Goal: Transaction & Acquisition: Subscribe to service/newsletter

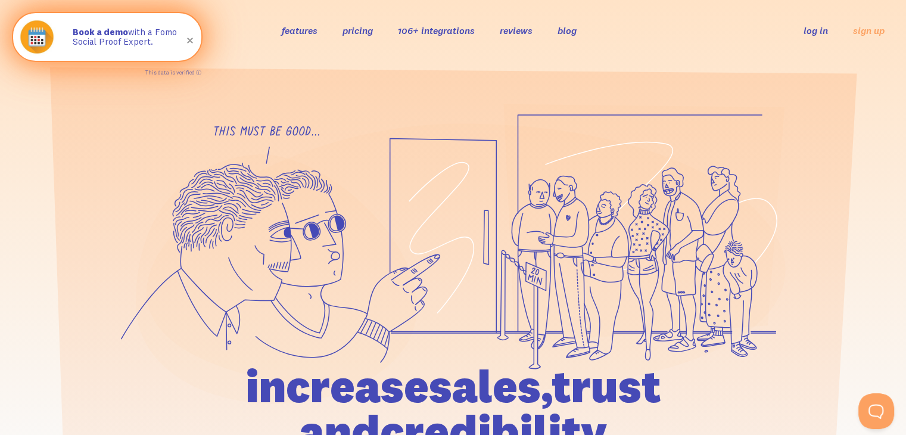
click at [189, 40] on span at bounding box center [190, 40] width 40 height 40
click at [188, 43] on span at bounding box center [190, 40] width 40 height 40
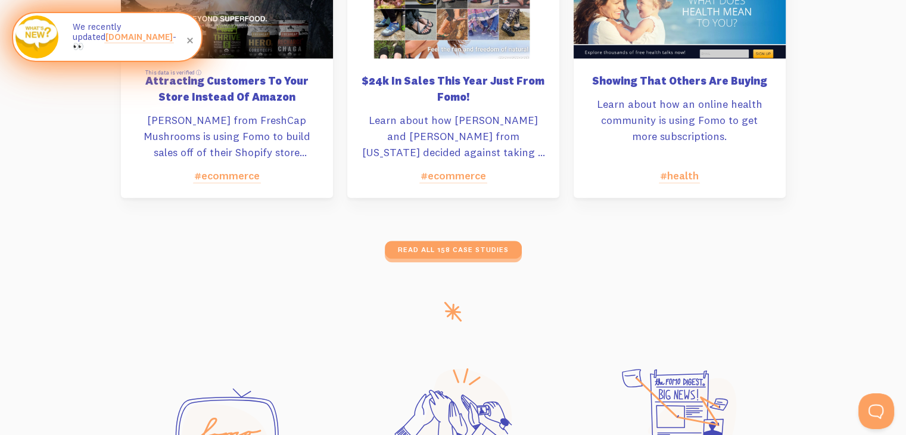
scroll to position [5659, 0]
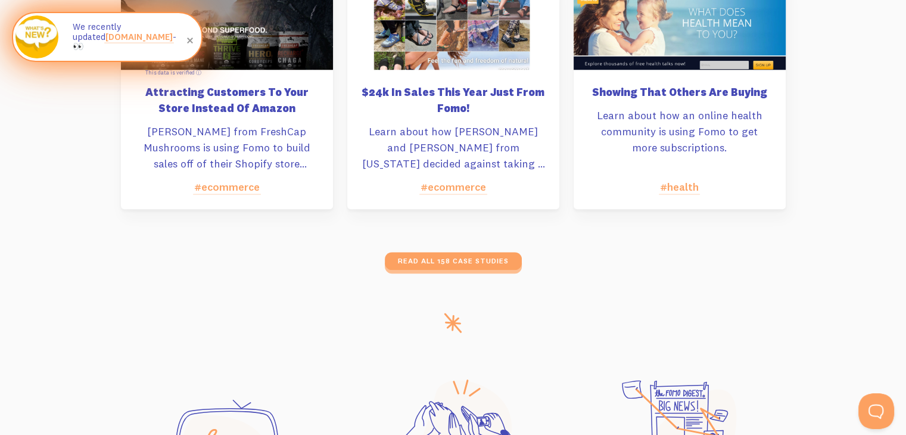
click at [194, 41] on span at bounding box center [190, 40] width 40 height 40
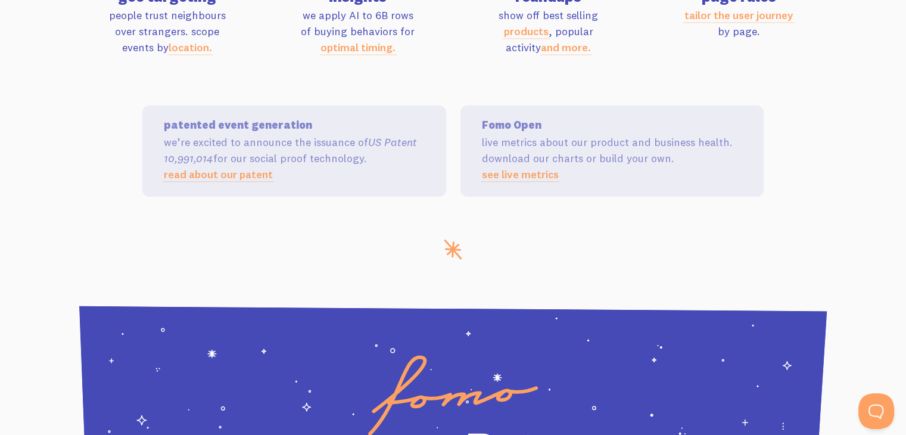
scroll to position [4111, 0]
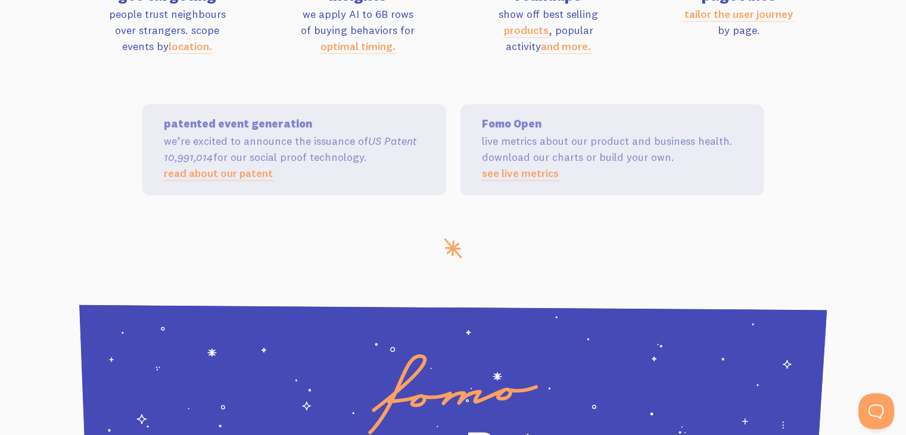
click at [525, 176] on link "see live metrics" at bounding box center [520, 173] width 77 height 14
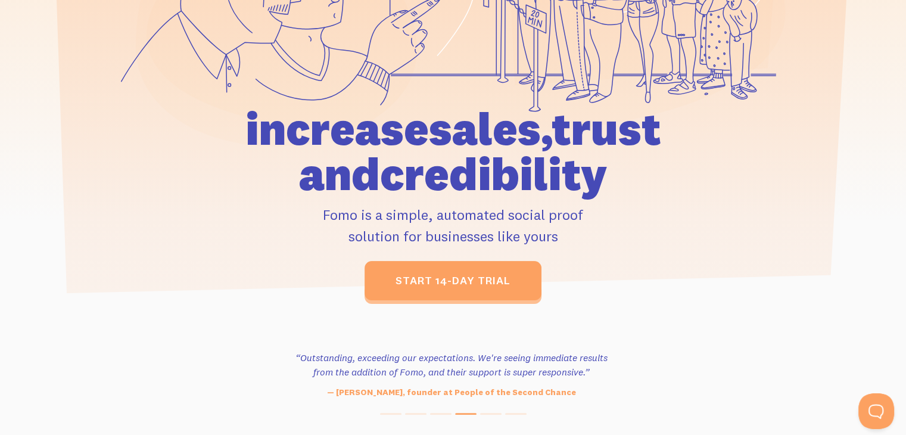
scroll to position [0, 0]
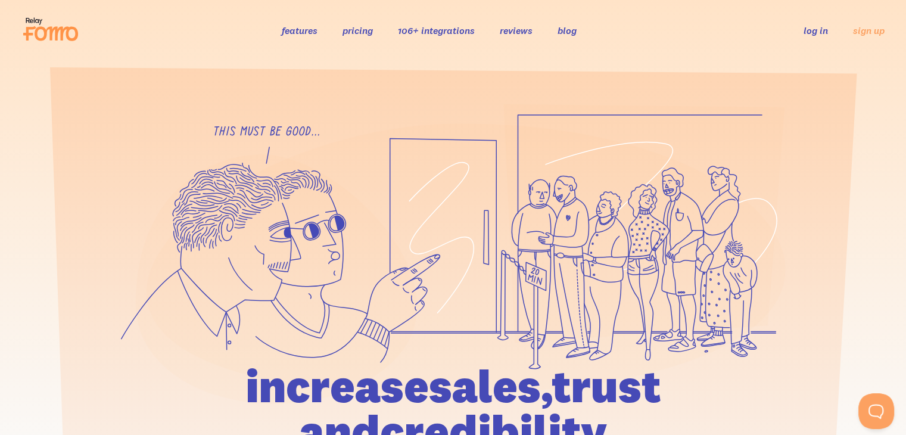
click at [297, 29] on link "features" at bounding box center [300, 30] width 36 height 12
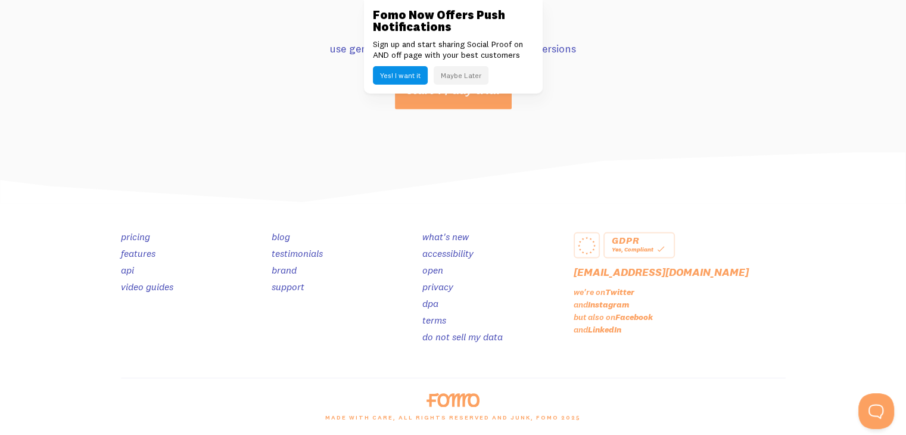
scroll to position [6358, 0]
click at [133, 236] on link "pricing" at bounding box center [135, 237] width 29 height 12
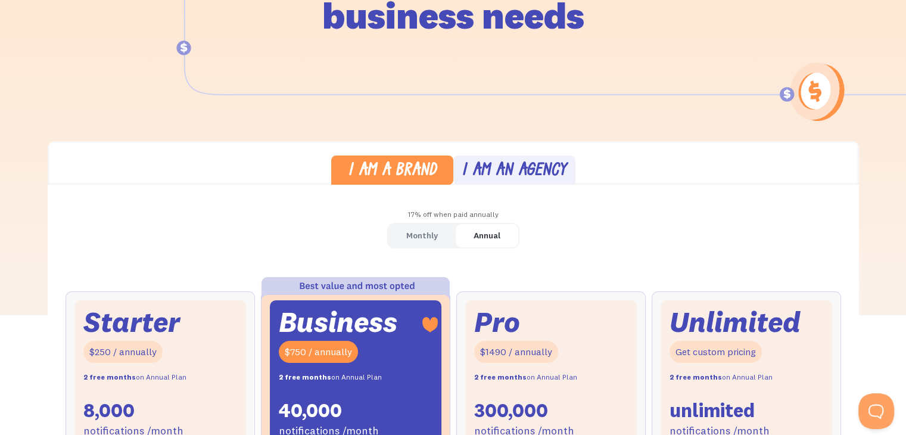
click at [490, 154] on div "I am a brand I am an agency" at bounding box center [453, 162] width 811 height 43
click at [485, 159] on link "I am an agency" at bounding box center [514, 169] width 122 height 29
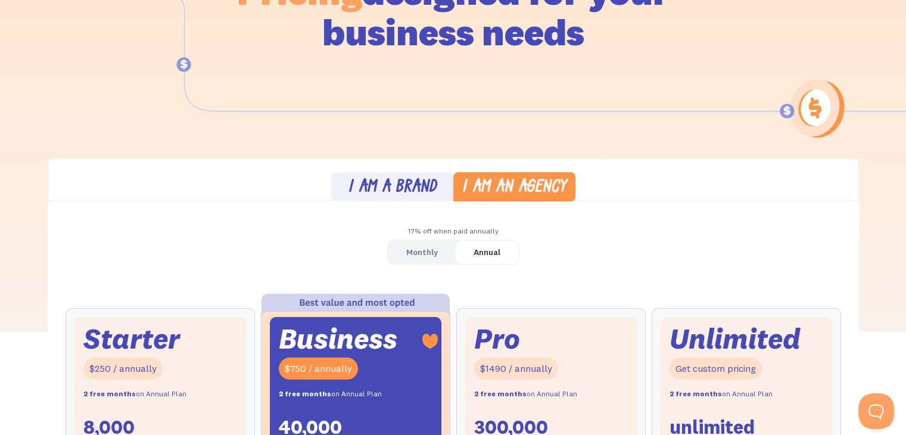
scroll to position [142, 0]
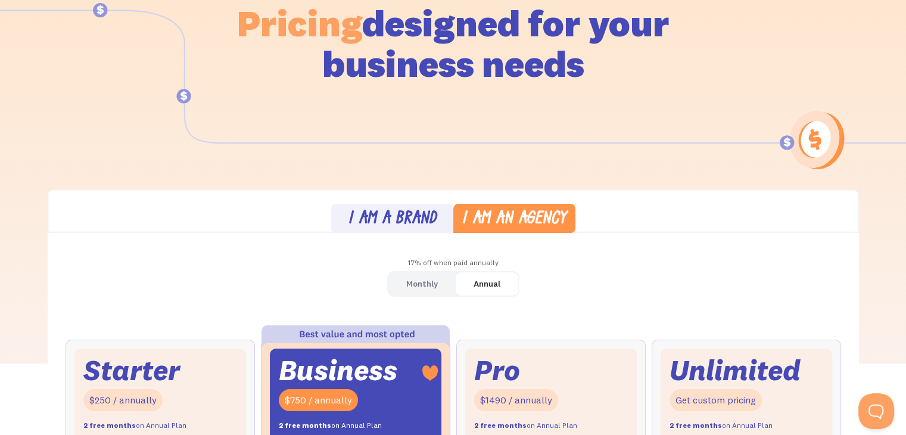
click at [397, 220] on div "I am a brand" at bounding box center [392, 219] width 89 height 17
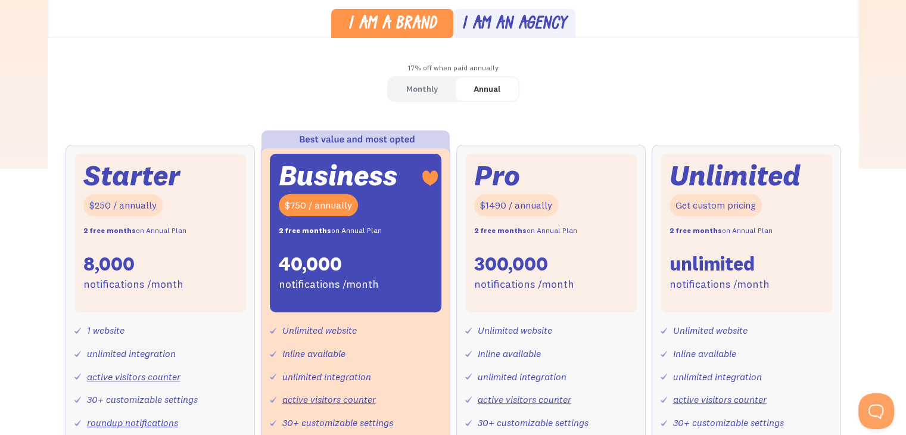
scroll to position [331, 0]
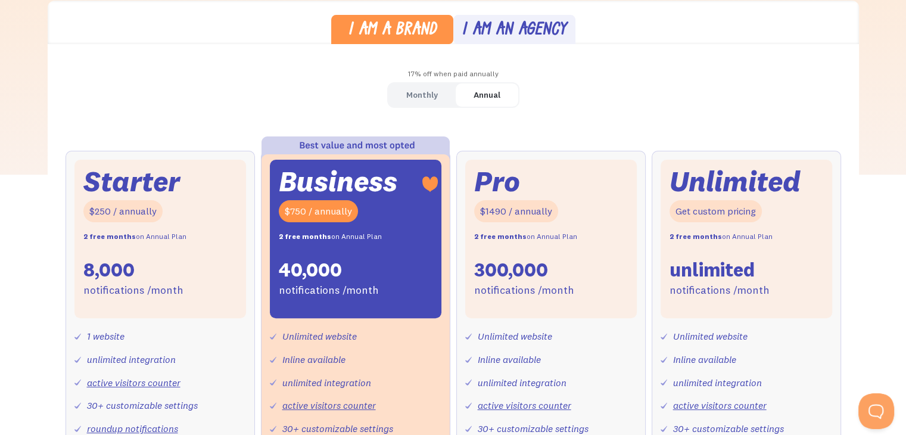
click at [425, 101] on div "Monthly" at bounding box center [422, 94] width 32 height 17
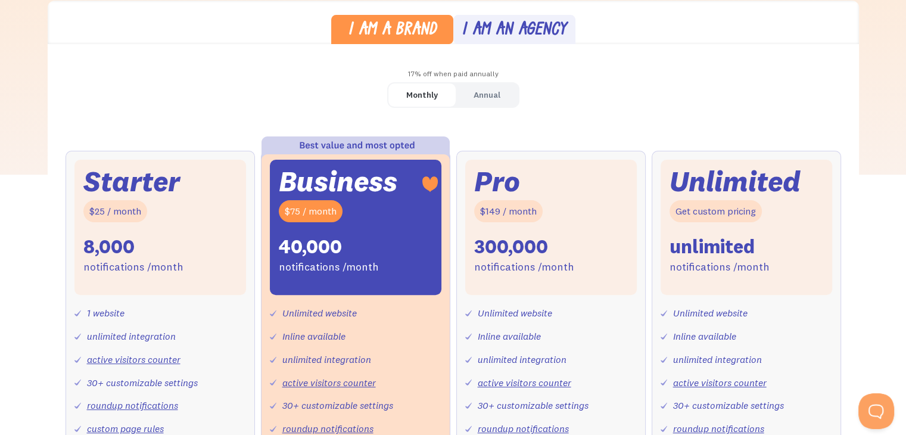
click at [499, 25] on div "I am an agency" at bounding box center [514, 30] width 105 height 17
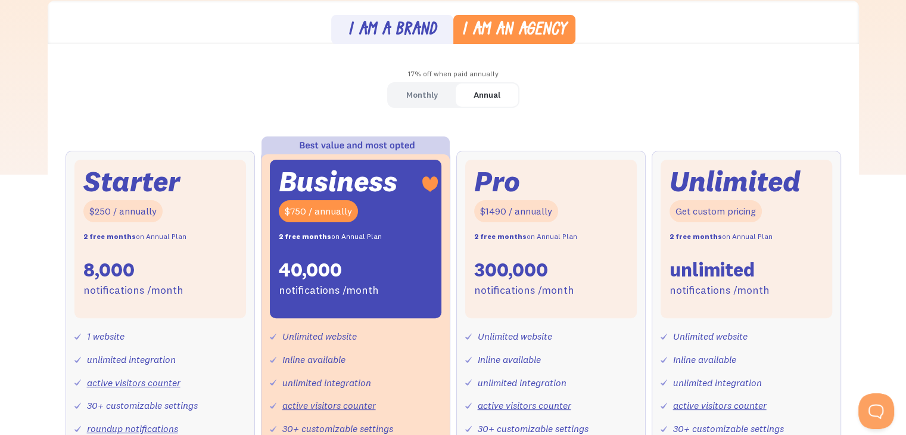
click at [419, 87] on div "Monthly" at bounding box center [422, 94] width 32 height 17
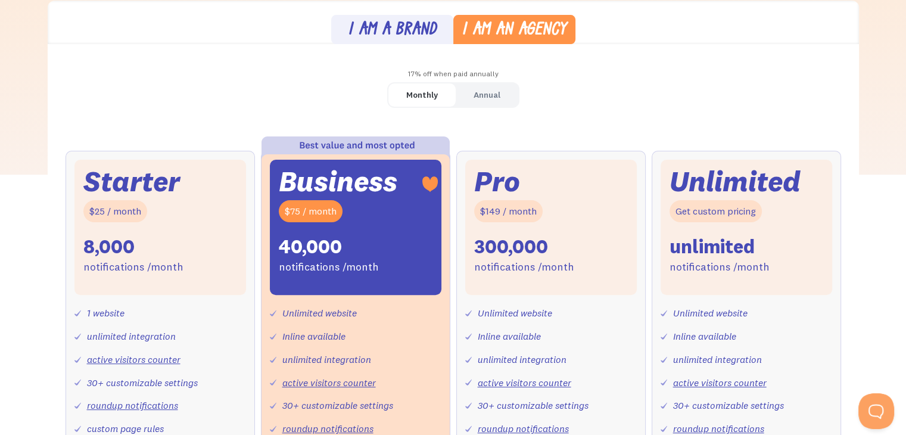
click at [417, 27] on div "I am a brand" at bounding box center [392, 30] width 89 height 17
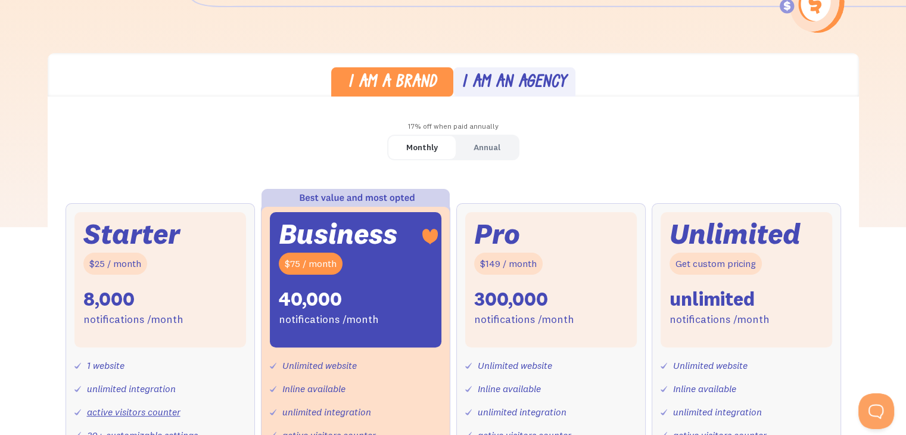
scroll to position [0, 0]
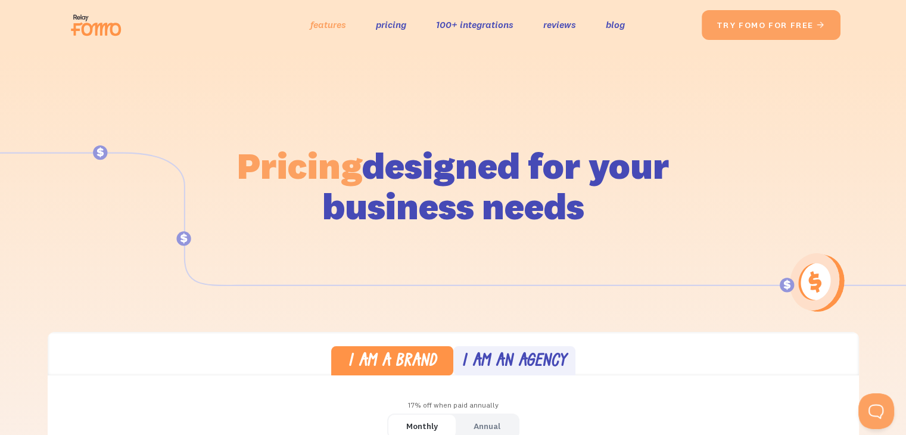
click at [322, 24] on link "features" at bounding box center [328, 24] width 36 height 17
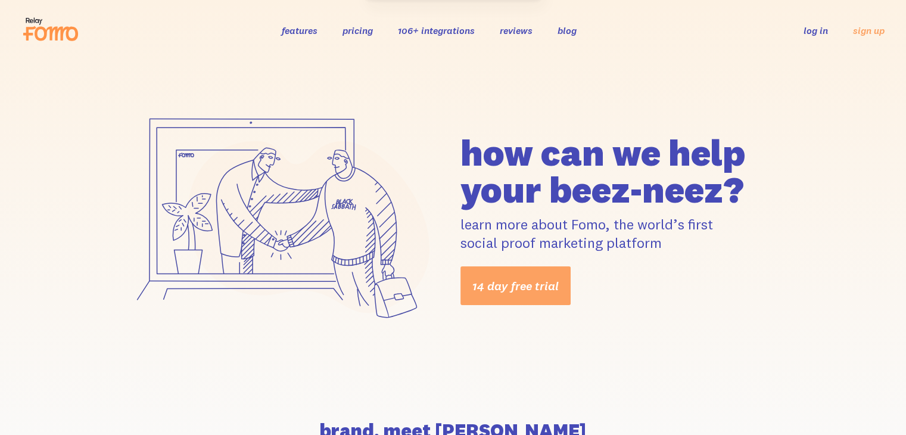
click at [60, 29] on icon at bounding box center [56, 34] width 43 height 14
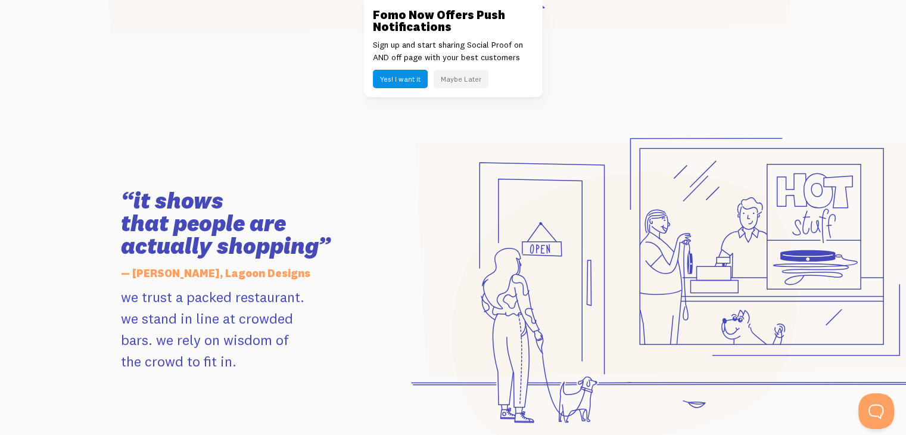
scroll to position [1112, 0]
click at [453, 79] on button "Maybe Later" at bounding box center [461, 79] width 55 height 18
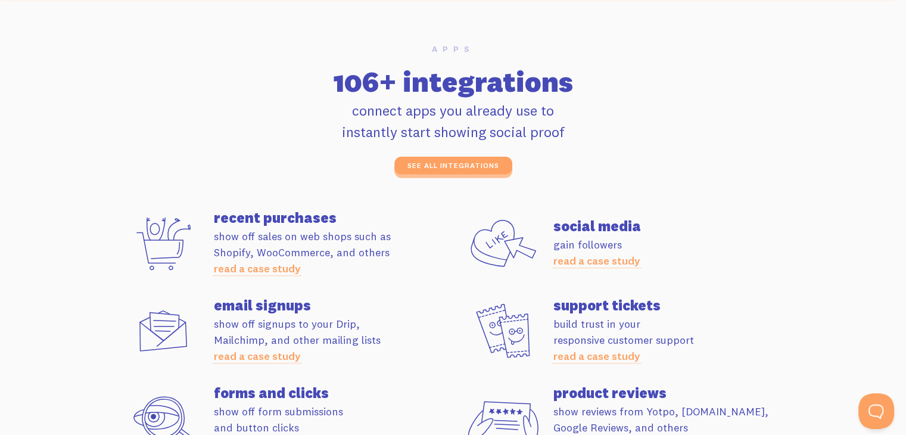
scroll to position [3198, 0]
click at [291, 267] on link "read a case study" at bounding box center [257, 269] width 87 height 14
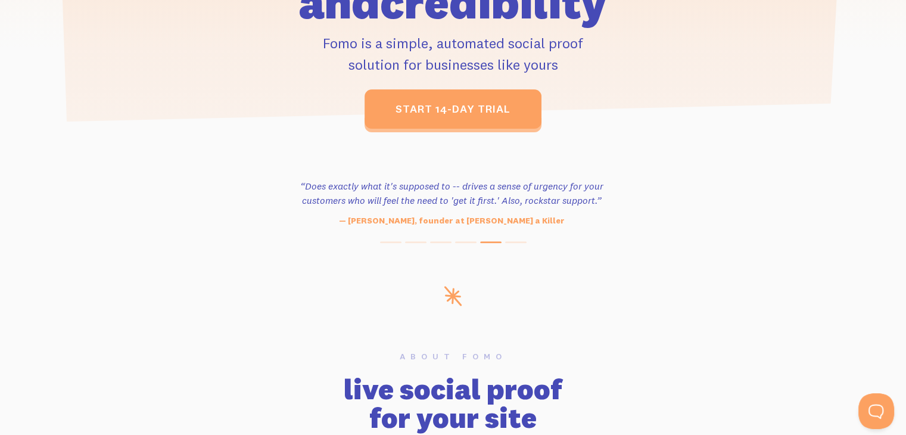
scroll to position [0, 0]
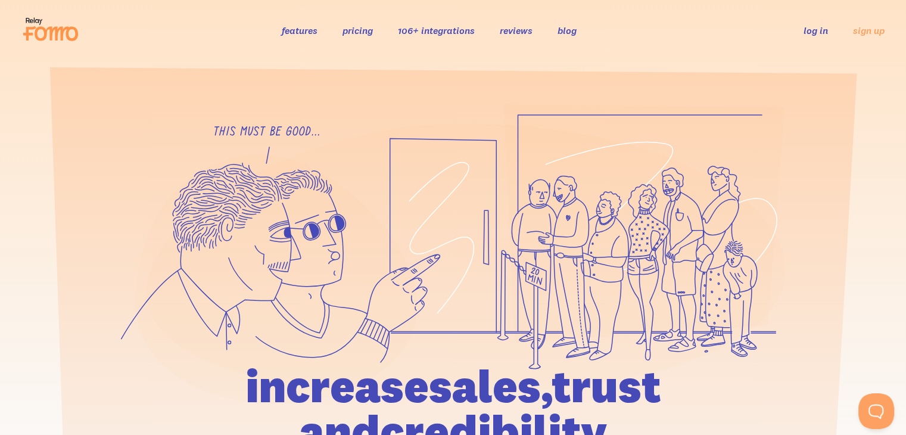
click at [458, 33] on link "106+ integrations" at bounding box center [436, 30] width 77 height 12
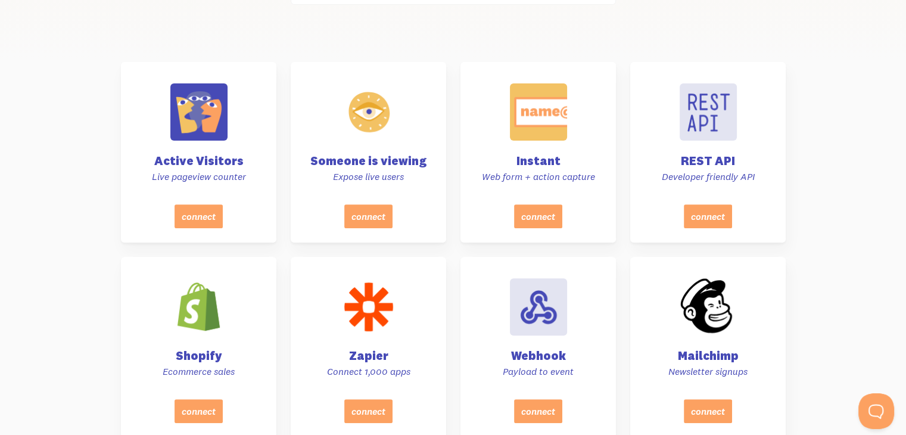
scroll to position [417, 0]
click at [211, 173] on p "Live pageview counter" at bounding box center [198, 177] width 133 height 13
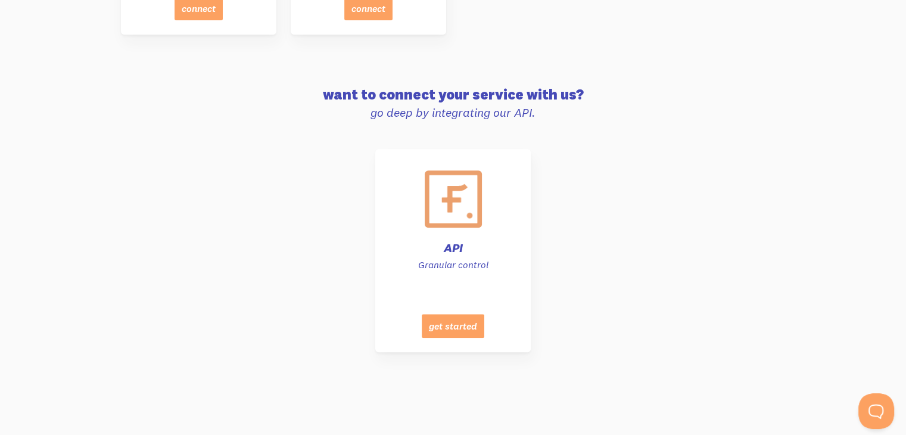
scroll to position [5759, 0]
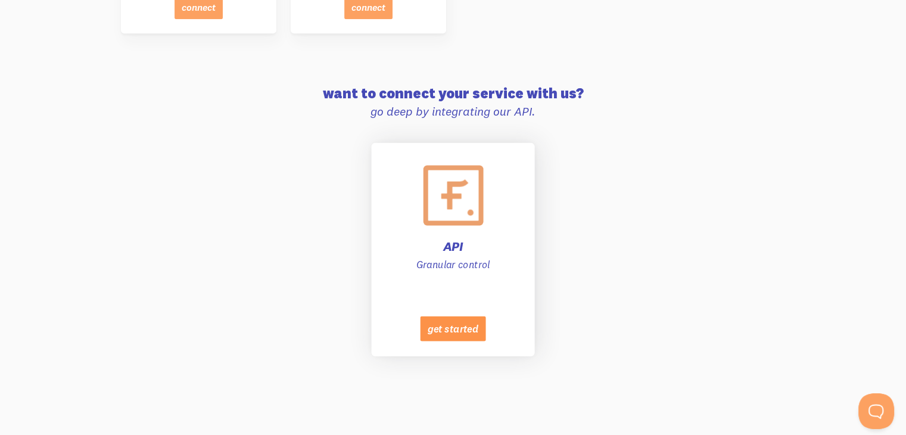
click at [435, 317] on button "get started" at bounding box center [453, 328] width 66 height 25
click at [429, 189] on div at bounding box center [453, 195] width 60 height 60
